Goal: Transaction & Acquisition: Book appointment/travel/reservation

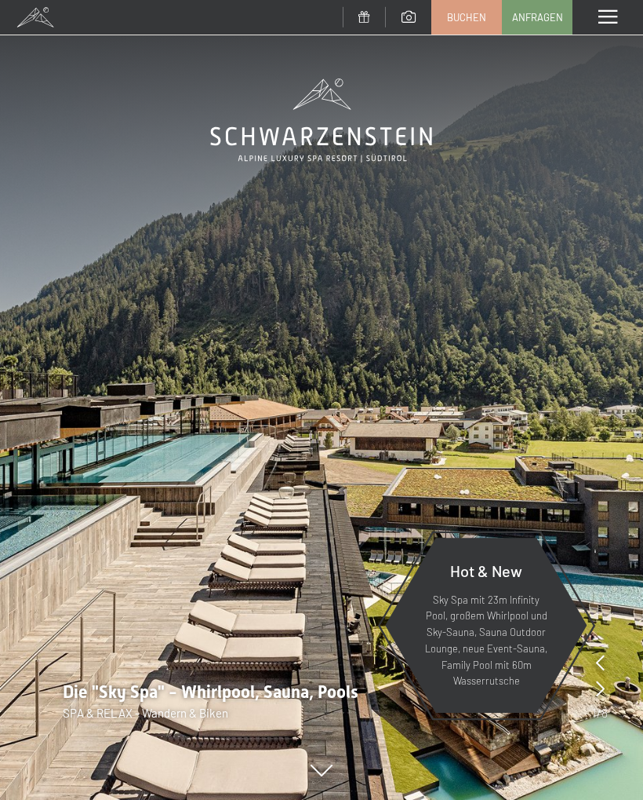
click at [469, 24] on link "Buchen" at bounding box center [466, 17] width 69 height 33
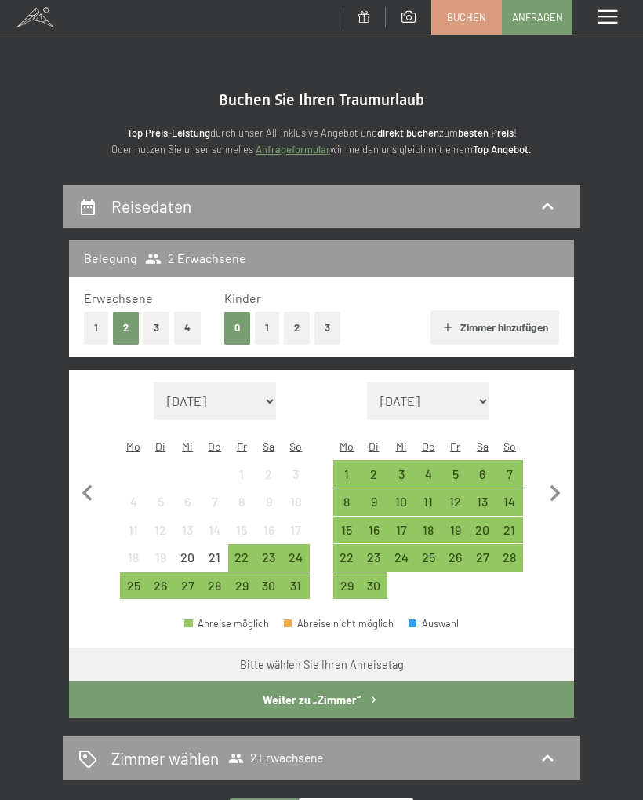
click at [407, 495] on div "10" at bounding box center [401, 507] width 24 height 24
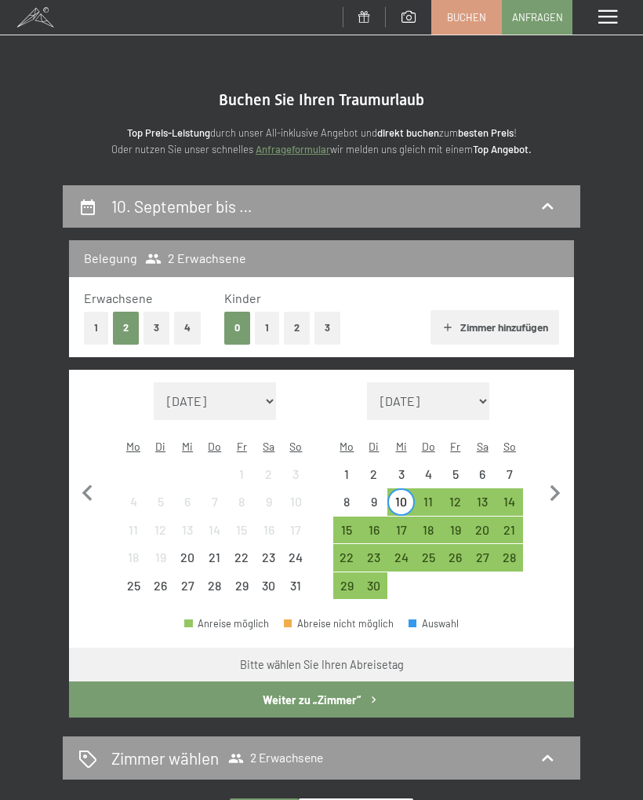
click at [403, 523] on div "17" at bounding box center [401, 535] width 24 height 24
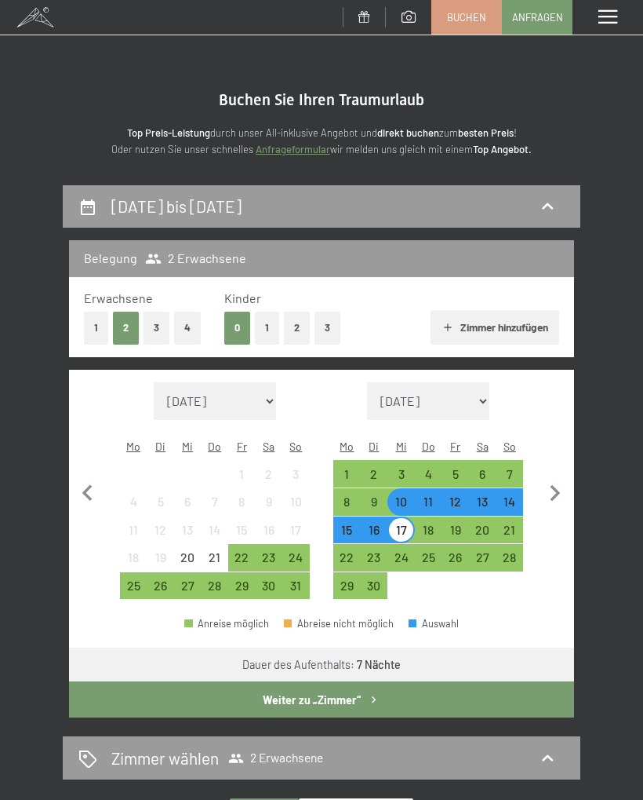
click at [427, 681] on button "Weiter zu „Zimmer“" at bounding box center [321, 699] width 505 height 36
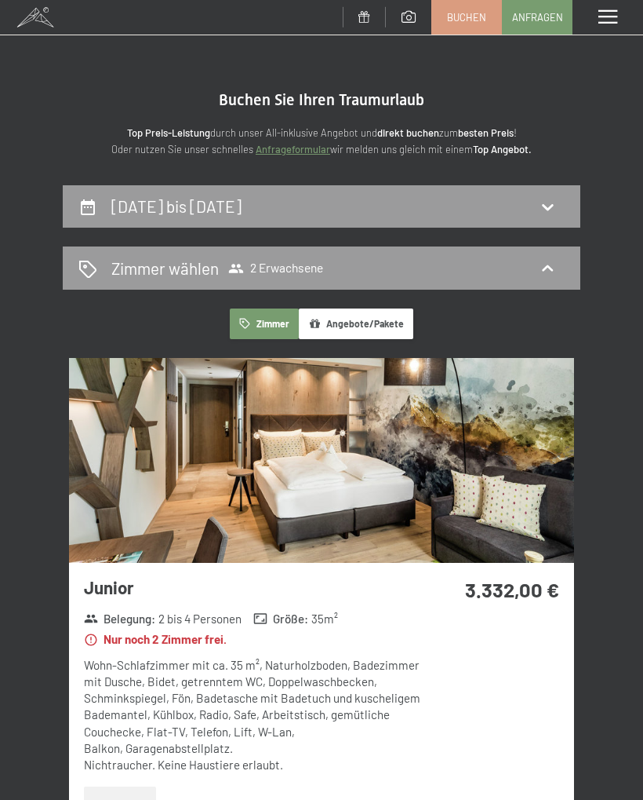
click at [559, 265] on div "Zimmer wählen 2 Erwachsene" at bounding box center [321, 268] width 487 height 23
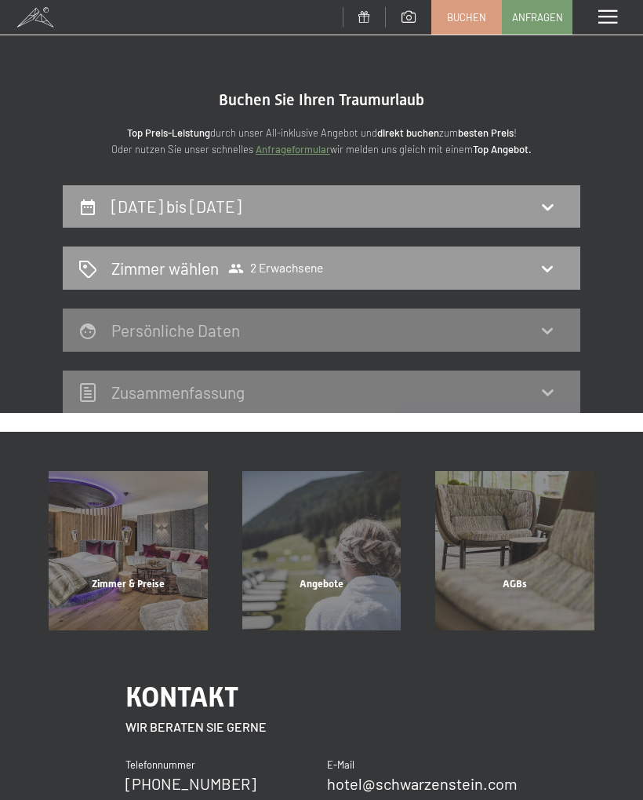
click at [353, 516] on div "Angebote Mehr erfahren" at bounding box center [322, 550] width 194 height 159
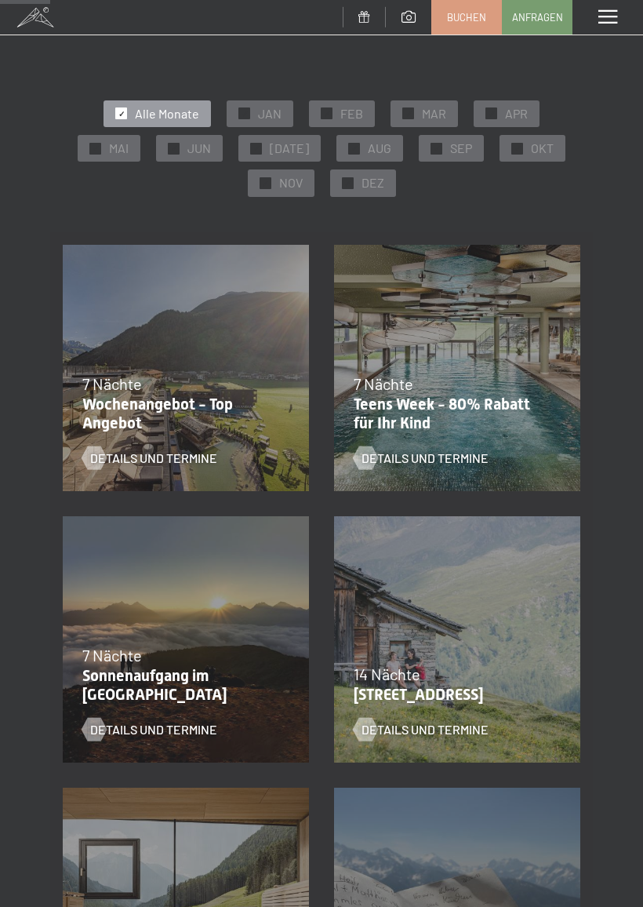
scroll to position [207, 0]
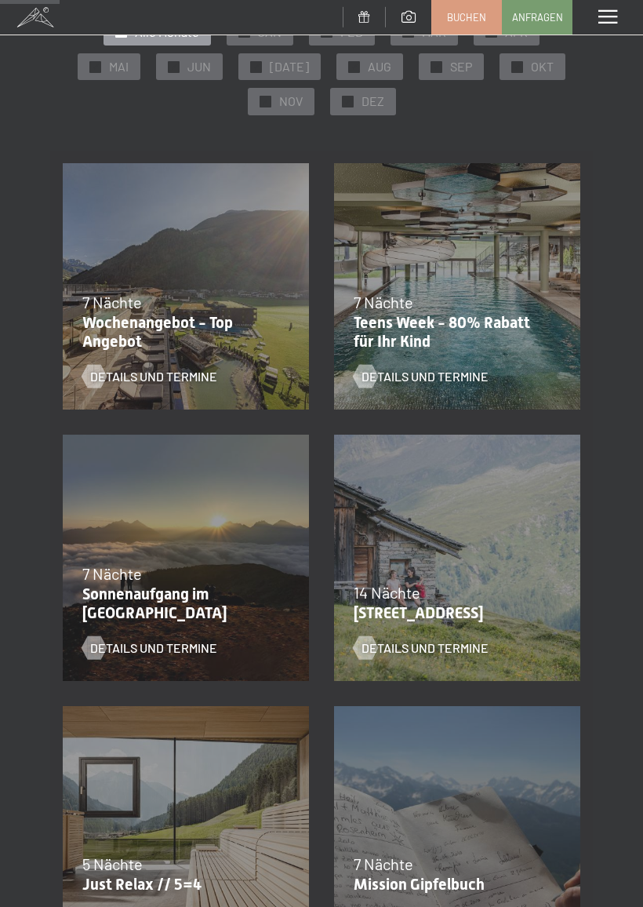
click at [87, 370] on div at bounding box center [93, 377] width 13 height 24
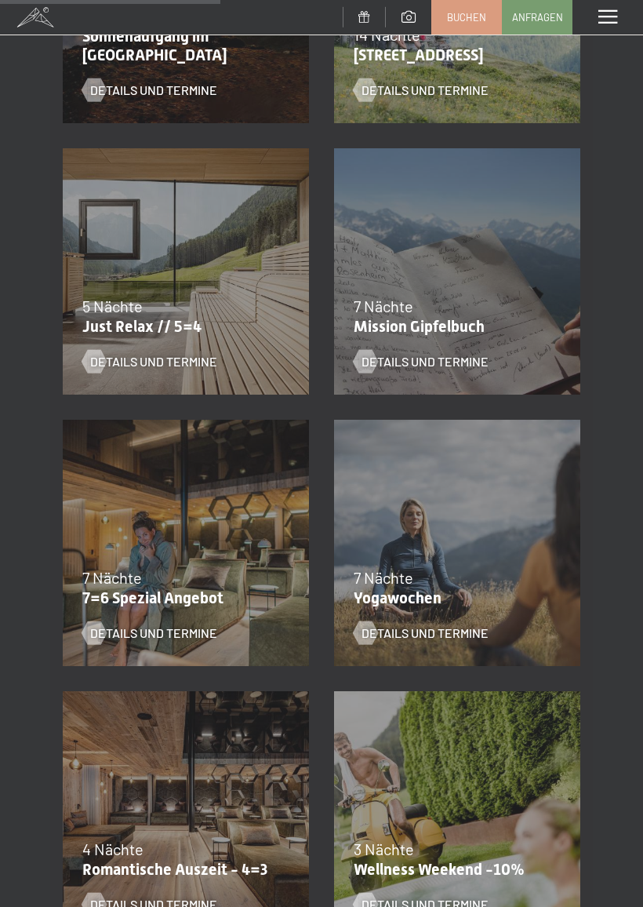
scroll to position [769, 0]
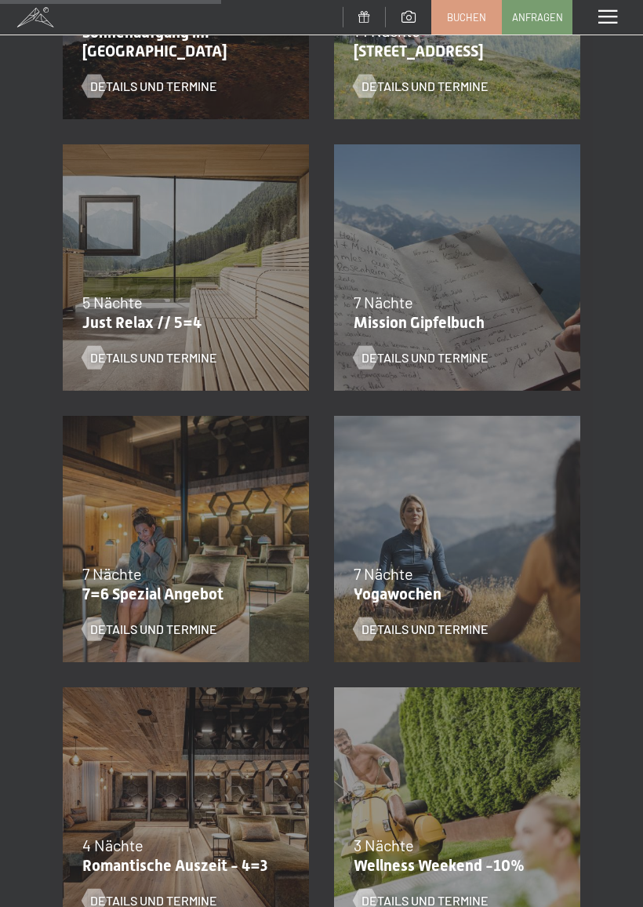
click at [100, 624] on div at bounding box center [93, 630] width 13 height 24
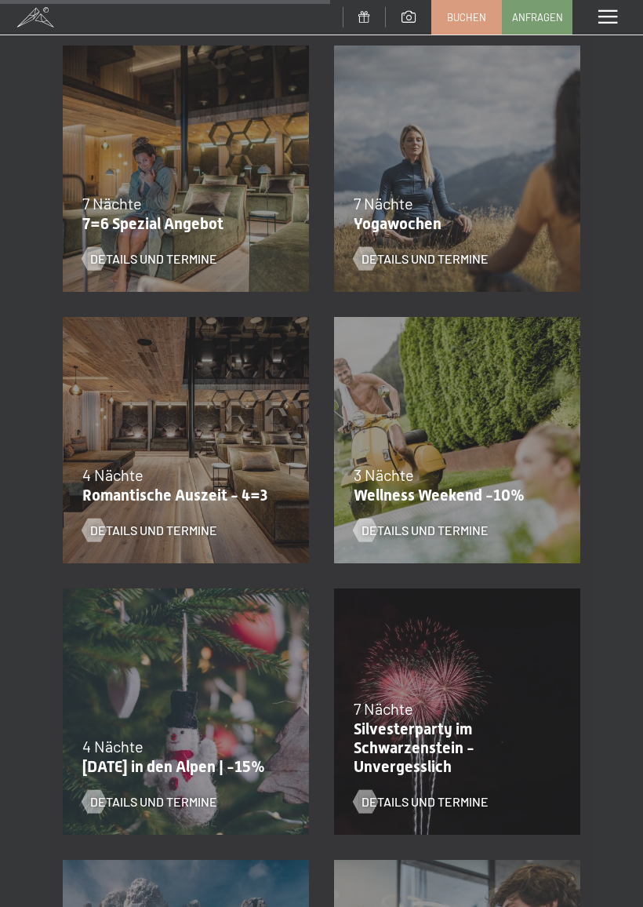
scroll to position [1149, 0]
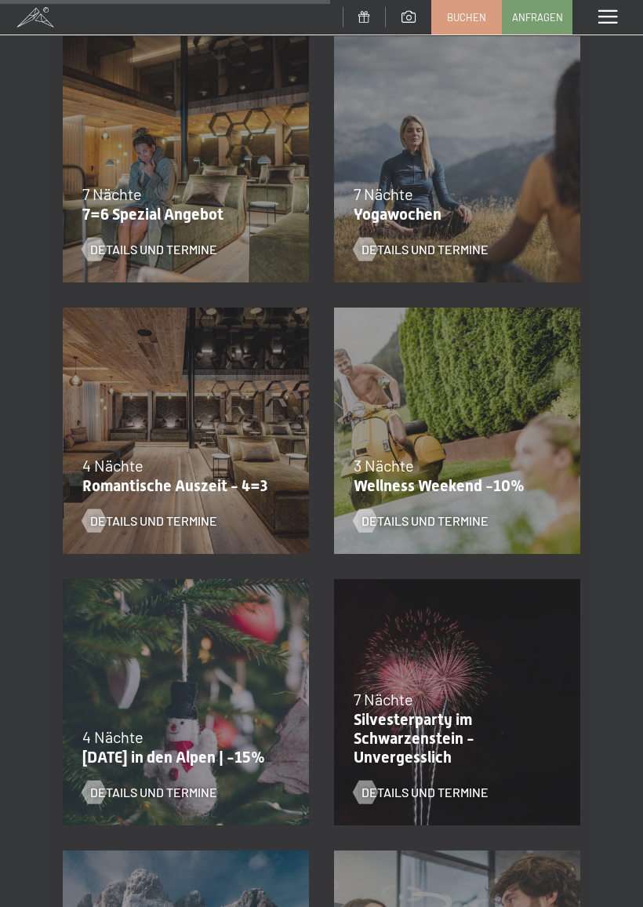
click at [99, 520] on div at bounding box center [93, 521] width 13 height 24
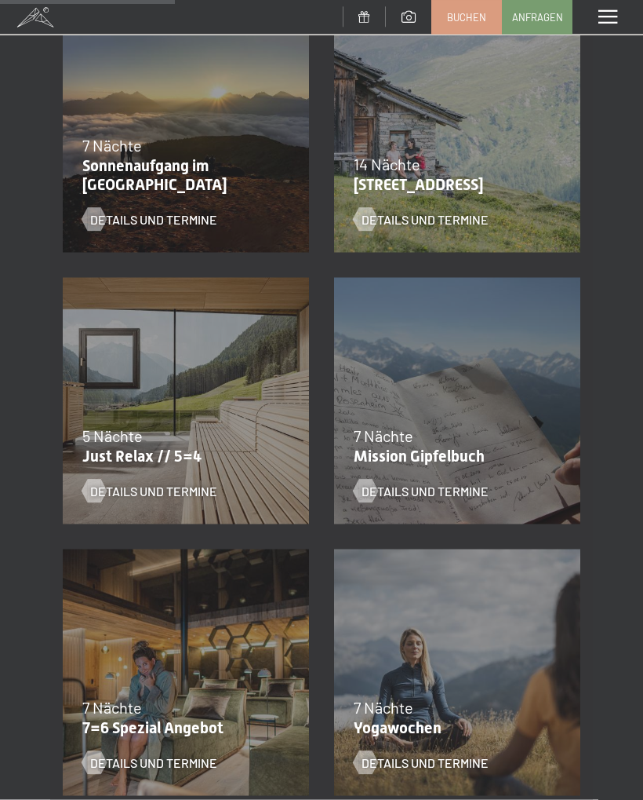
scroll to position [636, 0]
click at [111, 491] on span "Details und Termine" at bounding box center [153, 490] width 127 height 17
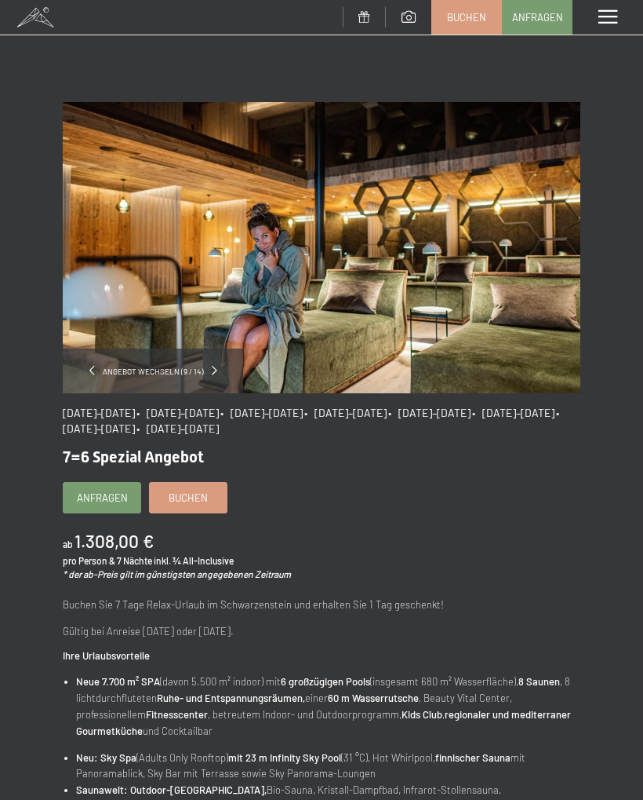
click at [210, 493] on link "Buchen" at bounding box center [188, 498] width 77 height 30
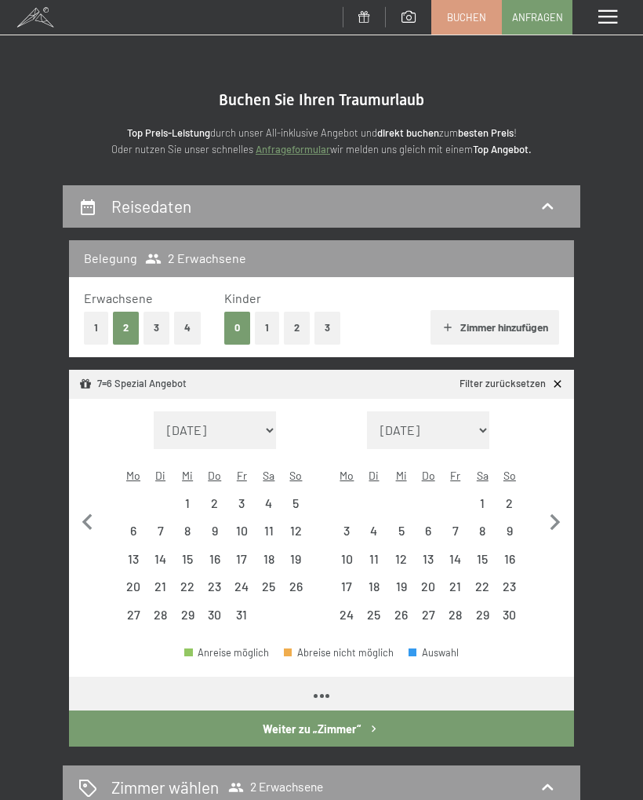
select select "[DATE]"
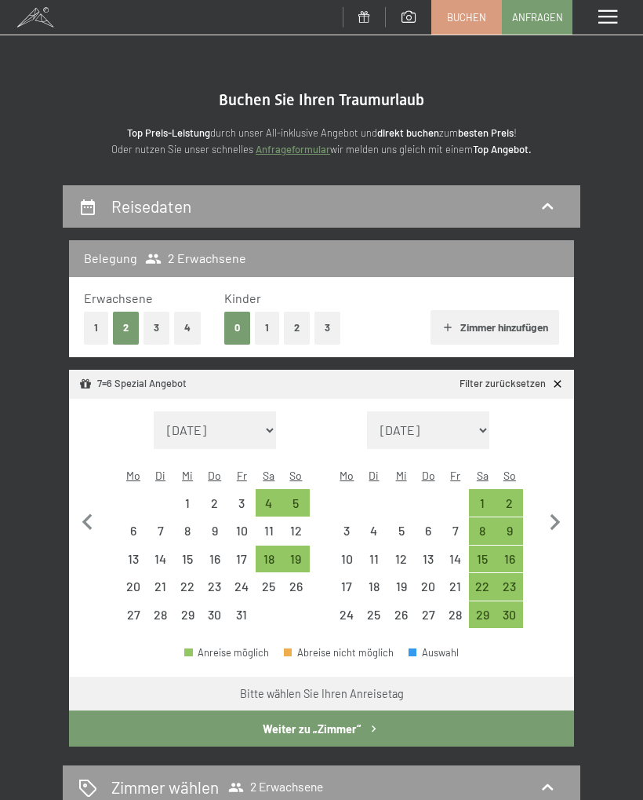
click at [88, 513] on icon "button" at bounding box center [87, 521] width 10 height 16
select select "2025-09-01"
select select "2025-10-01"
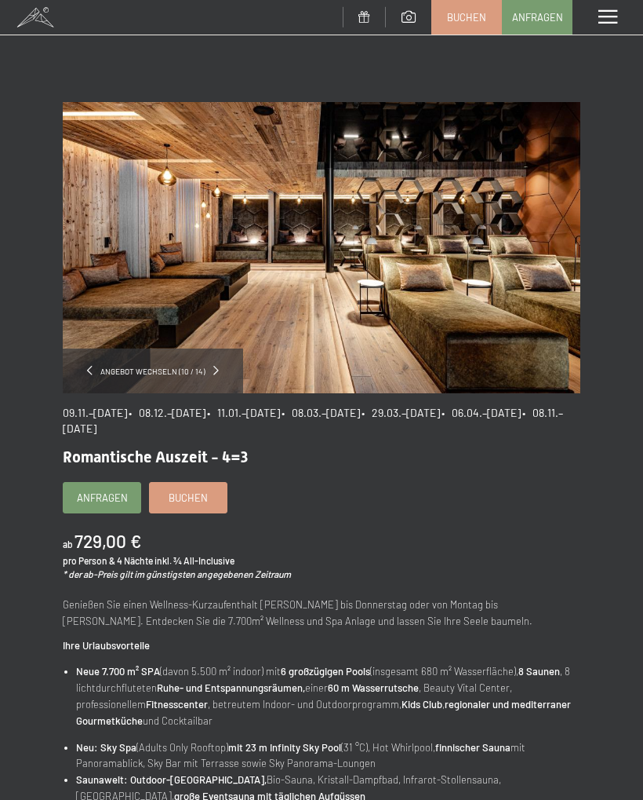
click at [211, 491] on link "Buchen" at bounding box center [188, 498] width 77 height 30
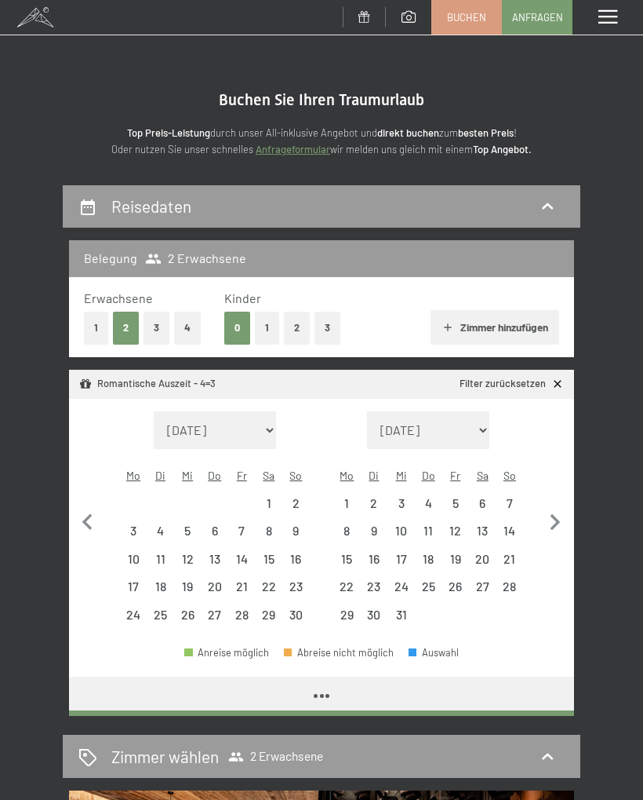
select select "[DATE]"
select select "2025-12-01"
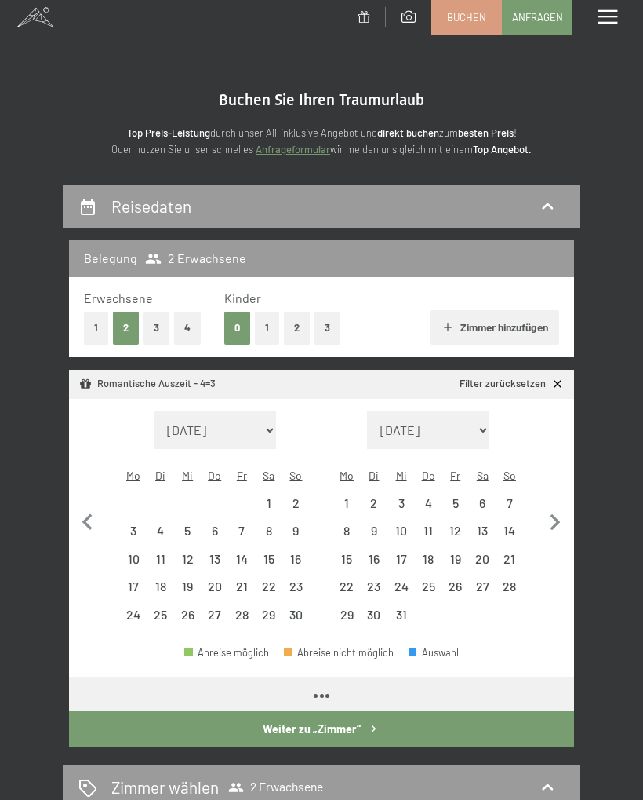
select select "2025-11-01"
select select "2025-12-01"
select select "2025-11-01"
select select "2025-12-01"
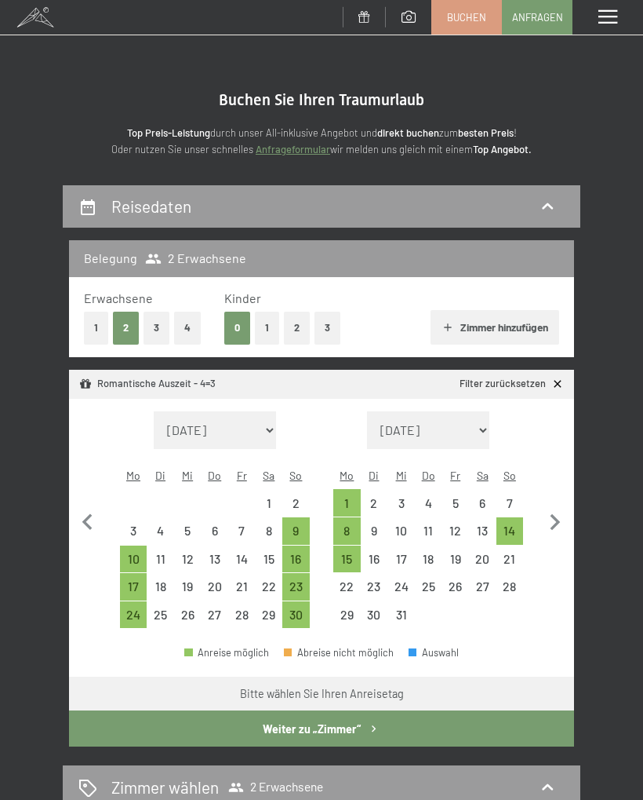
click at [95, 515] on icon "button" at bounding box center [87, 522] width 33 height 33
select select "[DATE]"
select select "2025-11-01"
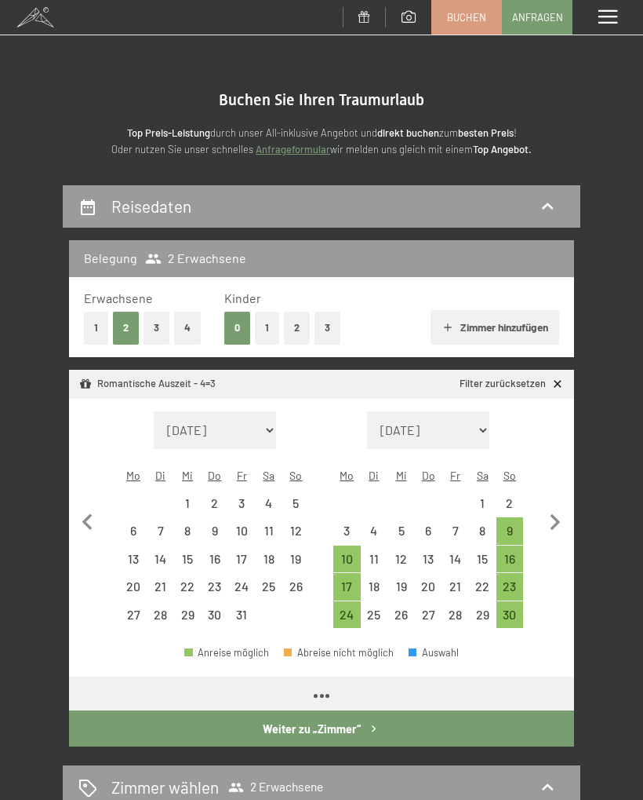
click at [91, 515] on icon "button" at bounding box center [87, 522] width 33 height 33
select select "[DATE]"
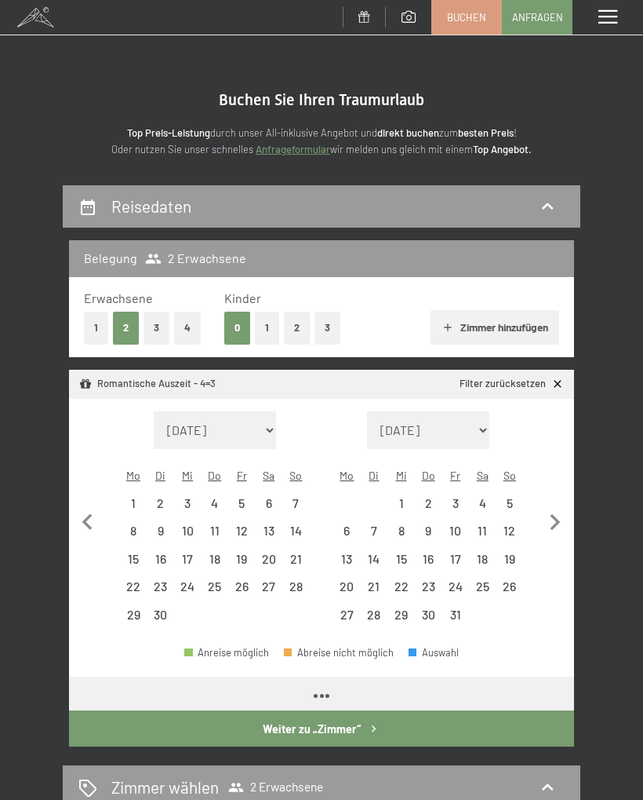
select select "[DATE]"
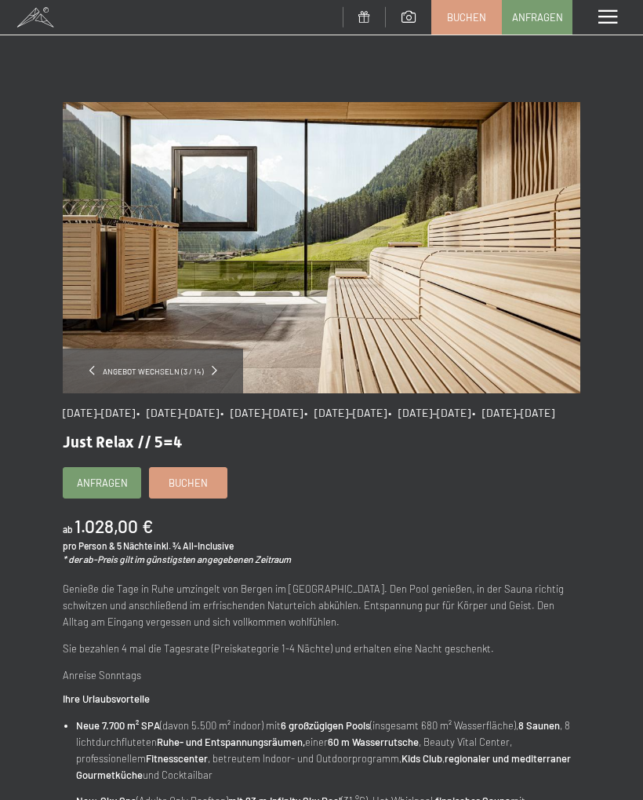
click at [202, 490] on span "Buchen" at bounding box center [188, 483] width 39 height 14
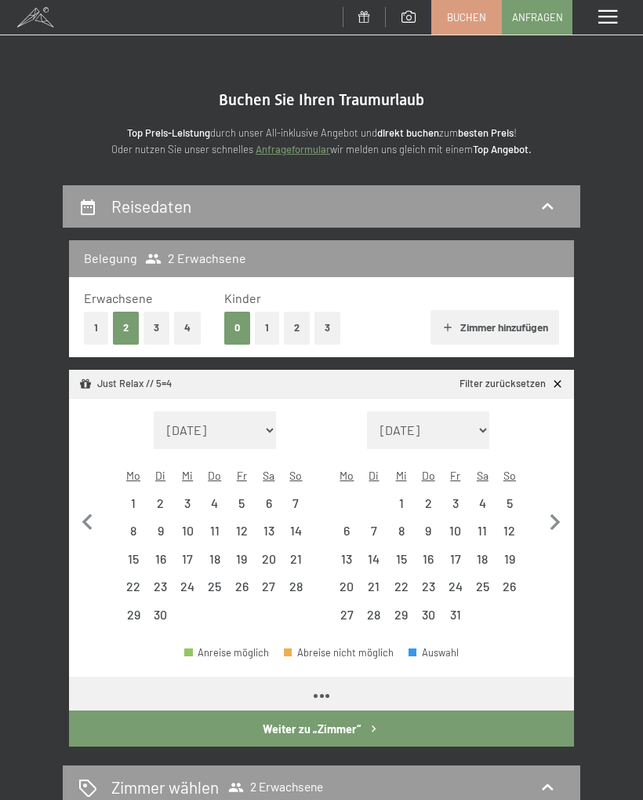
select select "[DATE]"
click at [298, 497] on div "7" at bounding box center [296, 509] width 24 height 24
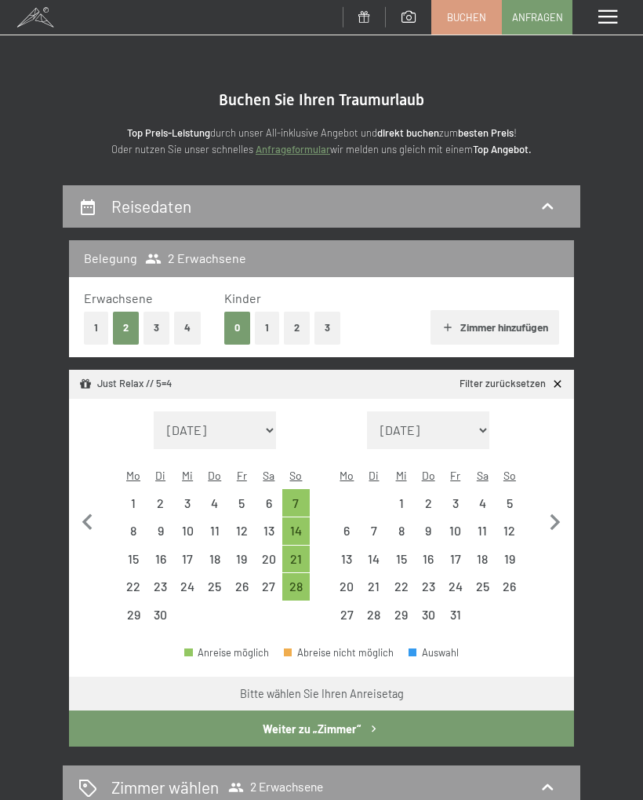
select select "[DATE]"
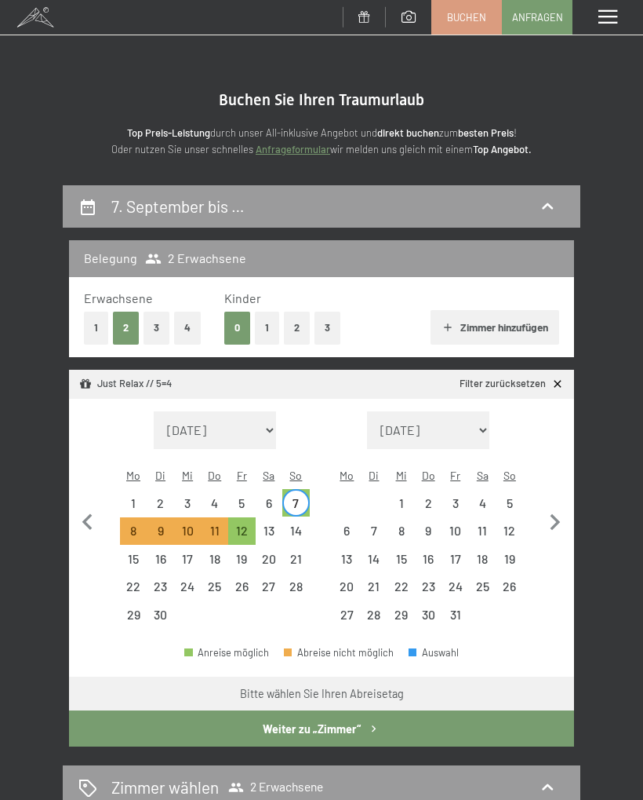
click at [247, 524] on div "12" at bounding box center [242, 536] width 24 height 24
select select "2025-09-01"
select select "2025-10-01"
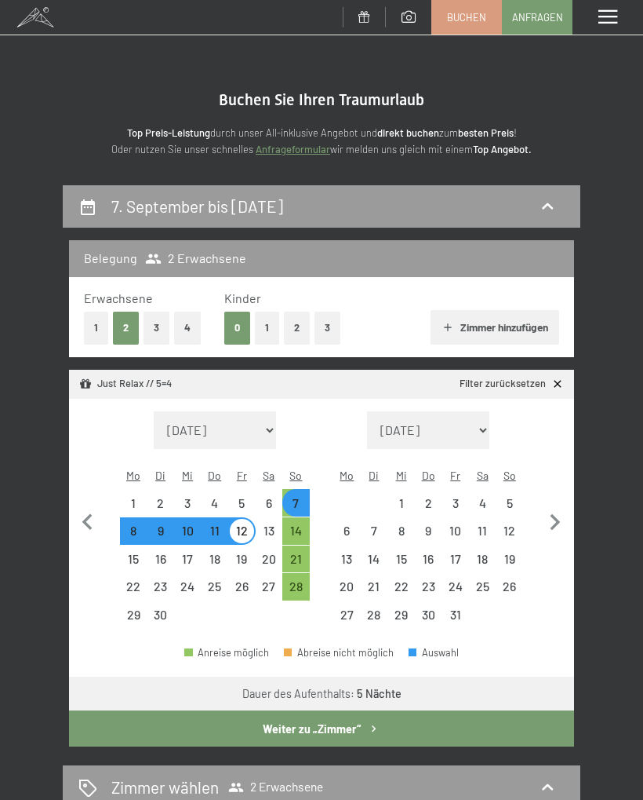
select select "2025-09-01"
select select "2025-10-01"
click at [504, 710] on button "Weiter zu „Zimmer“" at bounding box center [321, 728] width 505 height 36
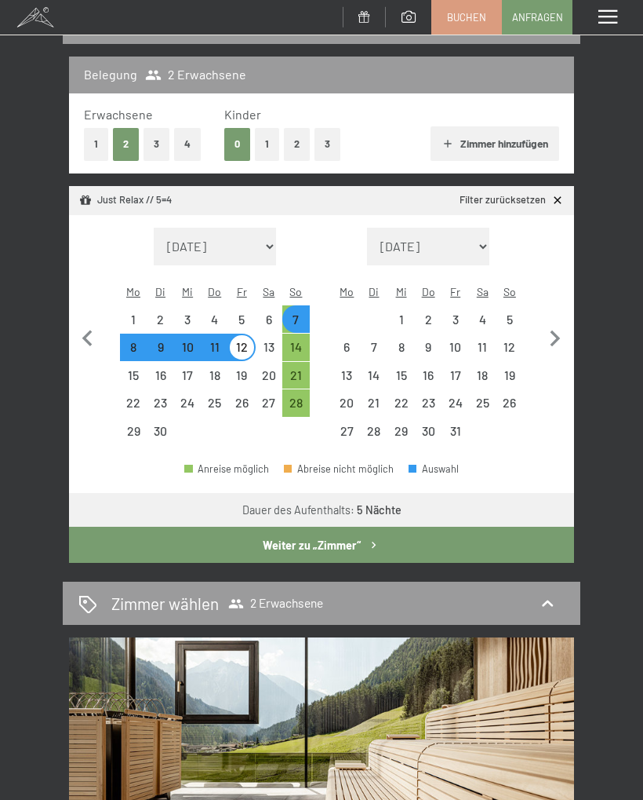
select select "2025-09-01"
select select "2025-10-01"
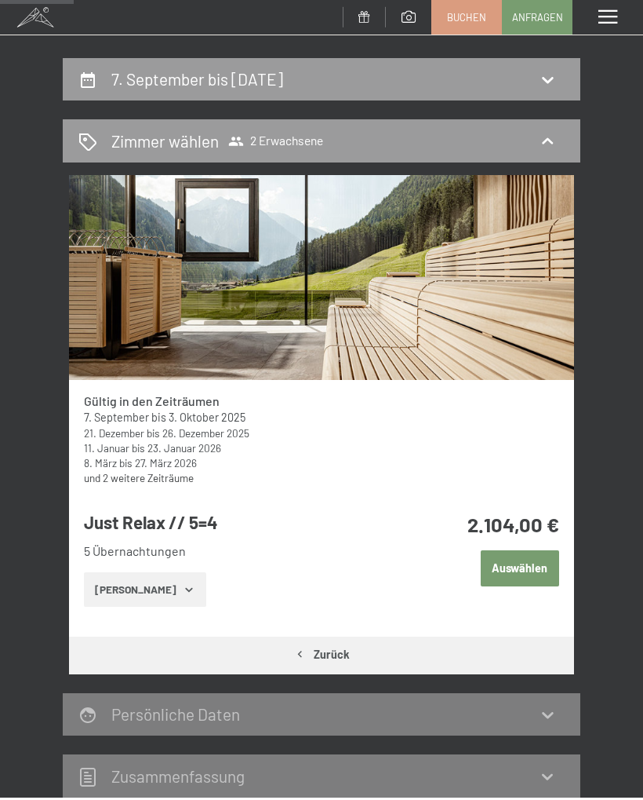
click at [526, 564] on button "Auswählen" at bounding box center [520, 568] width 78 height 36
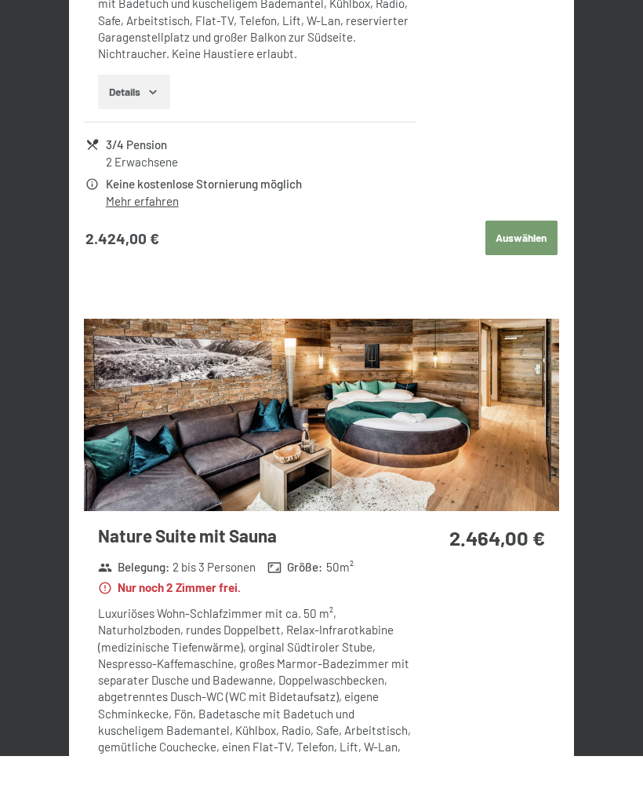
scroll to position [2610, 0]
